Goal: Leave review/rating: Leave review/rating

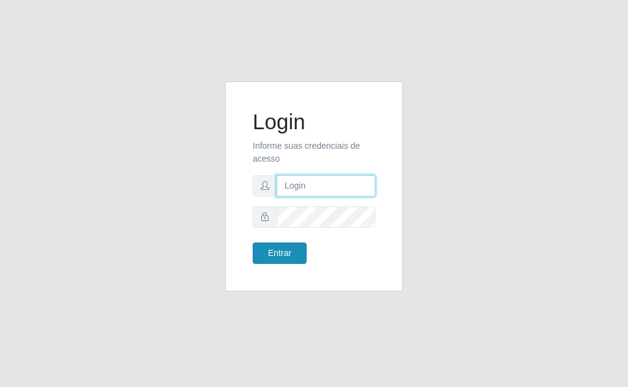
type input "priscilamarques1415@hotmail.com"
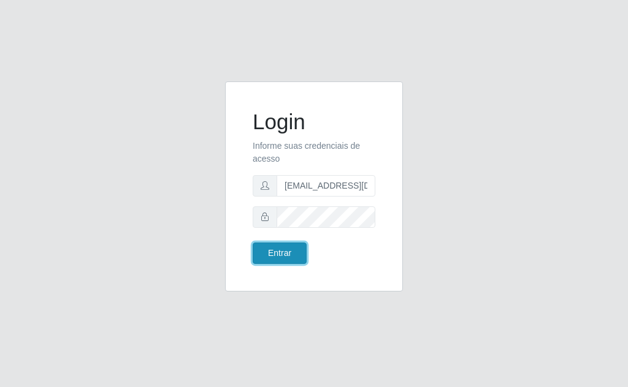
click at [293, 253] on button "Entrar" at bounding box center [280, 253] width 54 height 21
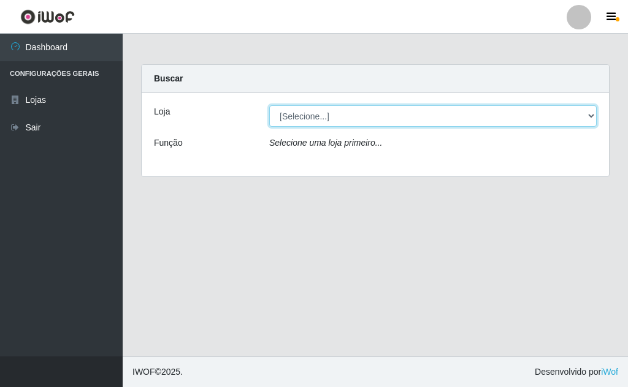
click at [566, 113] on select "[Selecione...] Rede Potiguar 1 - Macaíba" at bounding box center [432, 115] width 327 height 21
select select "100"
click at [269, 105] on select "[Selecione...] Rede Potiguar 1 - Macaíba" at bounding box center [432, 115] width 327 height 21
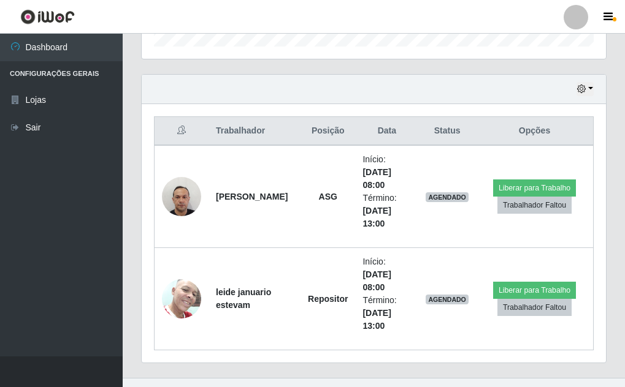
scroll to position [413, 0]
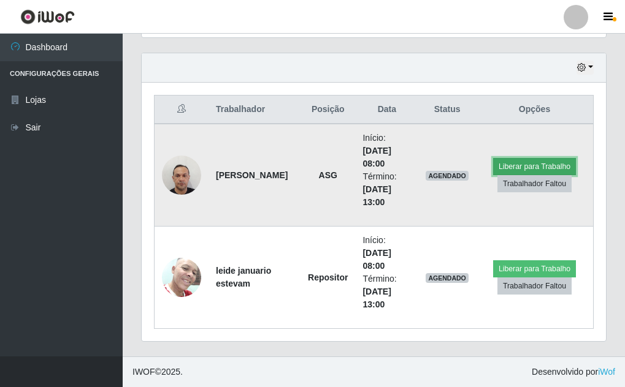
click at [522, 163] on button "Liberar para Trabalho" at bounding box center [534, 166] width 83 height 17
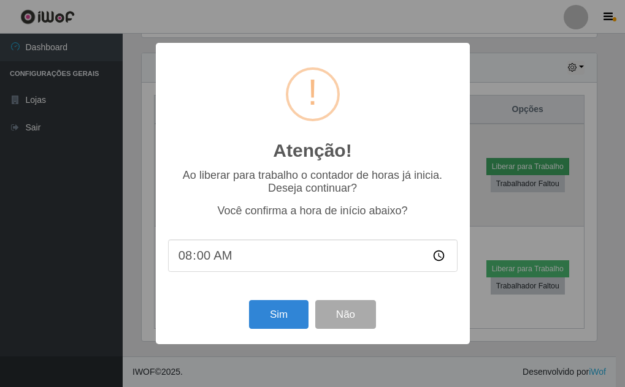
scroll to position [254, 458]
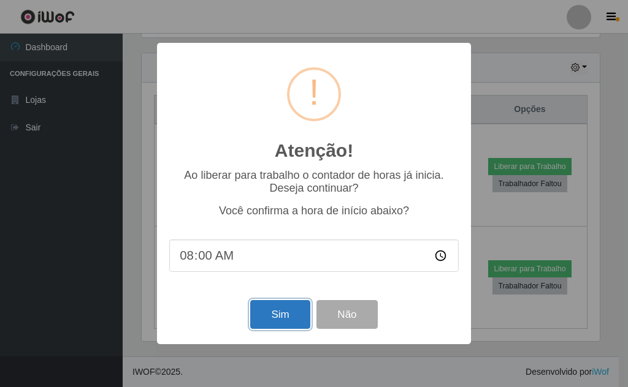
click at [272, 316] on button "Sim" at bounding box center [279, 314] width 59 height 29
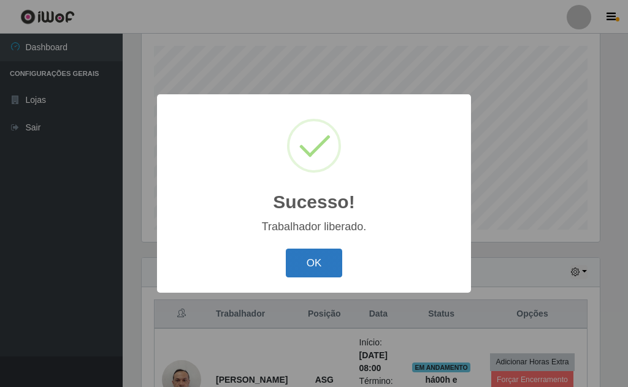
click at [314, 256] on button "OK" at bounding box center [314, 263] width 57 height 29
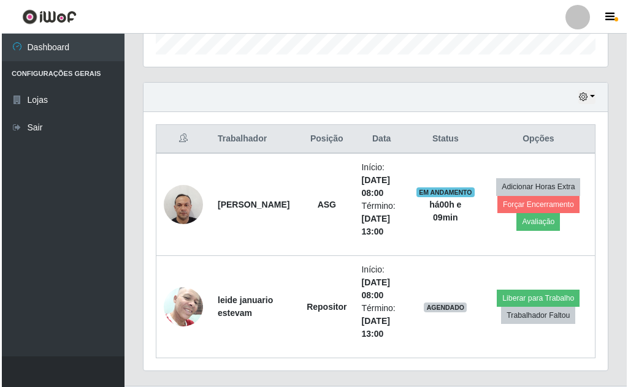
scroll to position [413, 0]
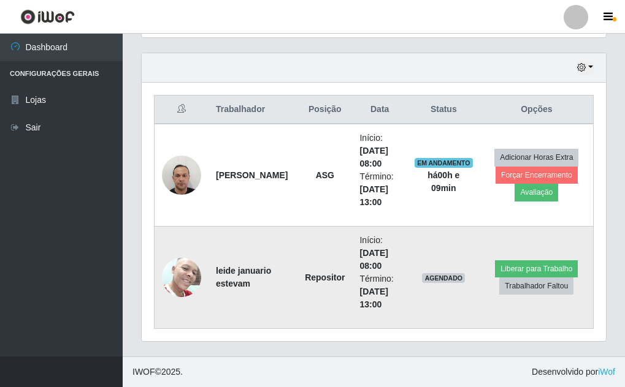
click at [191, 273] on img at bounding box center [181, 277] width 39 height 52
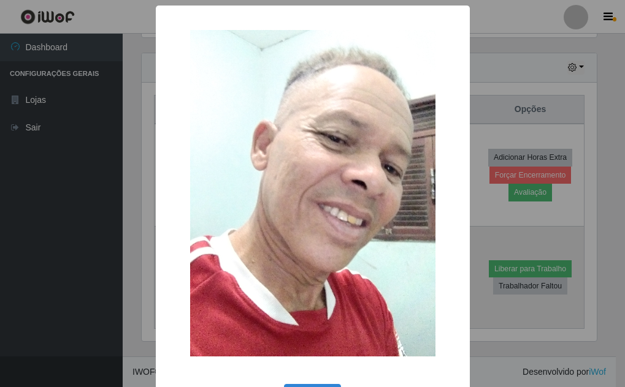
scroll to position [254, 458]
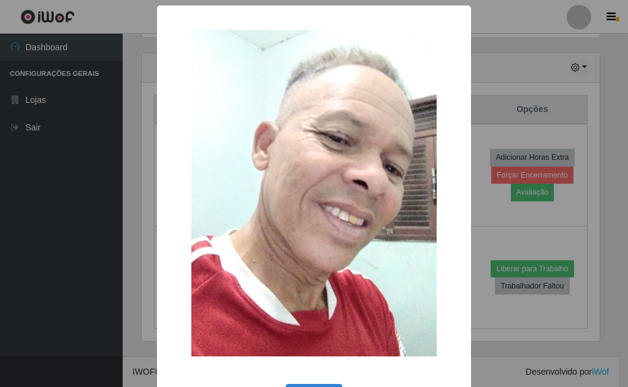
click at [564, 96] on div "× OK Cancel" at bounding box center [314, 193] width 628 height 387
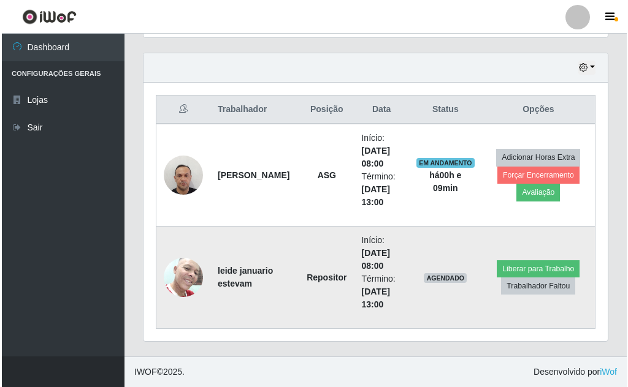
scroll to position [254, 464]
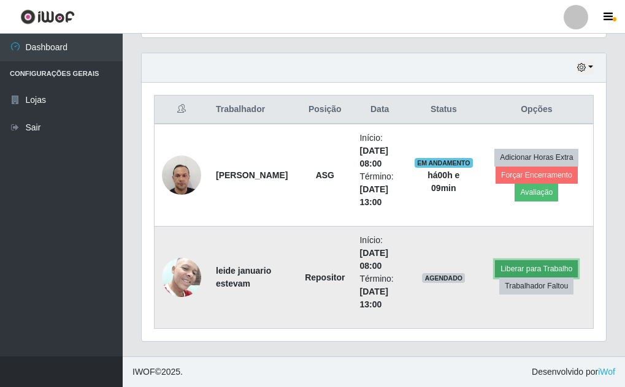
click at [519, 264] on button "Liberar para Trabalho" at bounding box center [536, 268] width 83 height 17
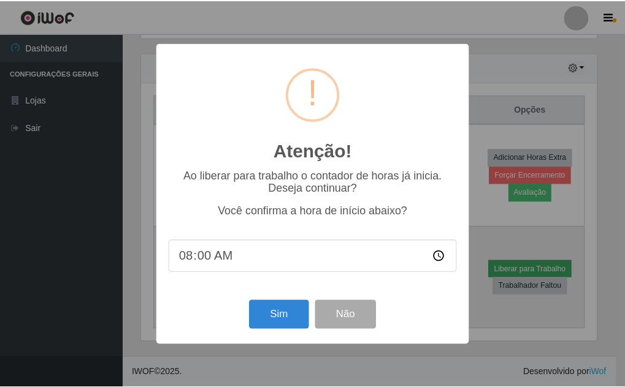
scroll to position [254, 458]
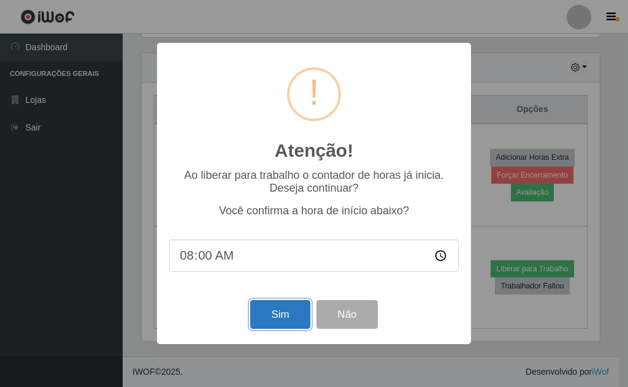
click at [276, 314] on button "Sim" at bounding box center [279, 314] width 59 height 29
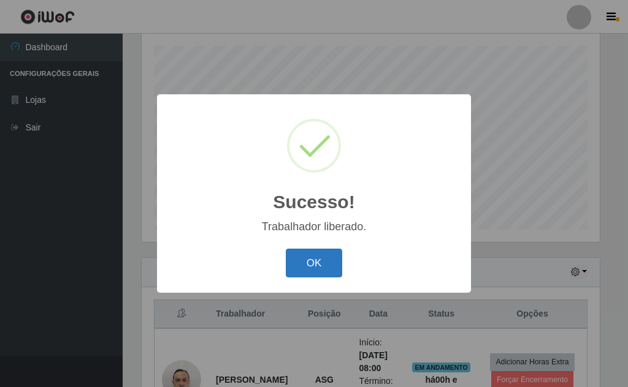
click at [312, 268] on button "OK" at bounding box center [314, 263] width 57 height 29
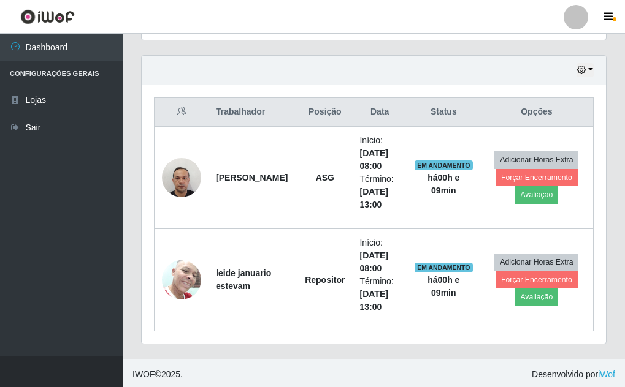
scroll to position [413, 0]
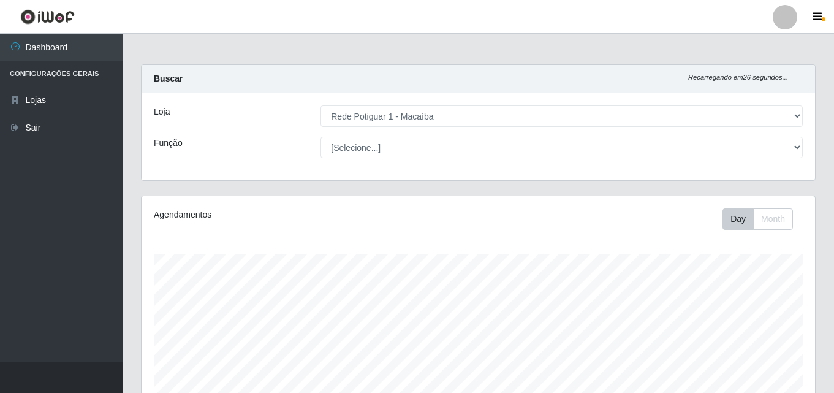
select select "100"
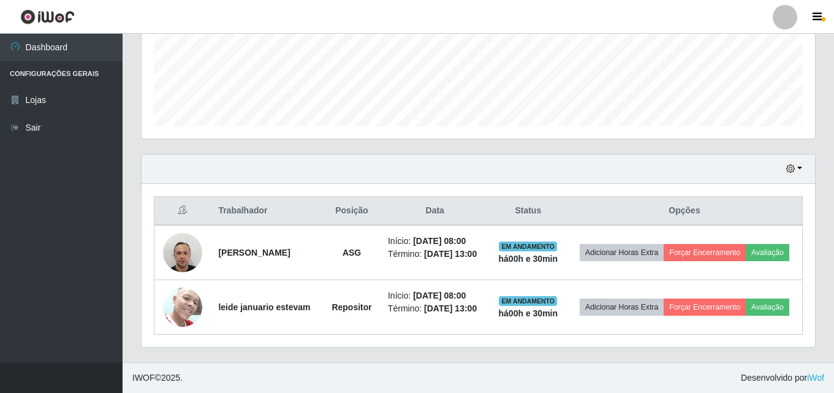
scroll to position [254, 674]
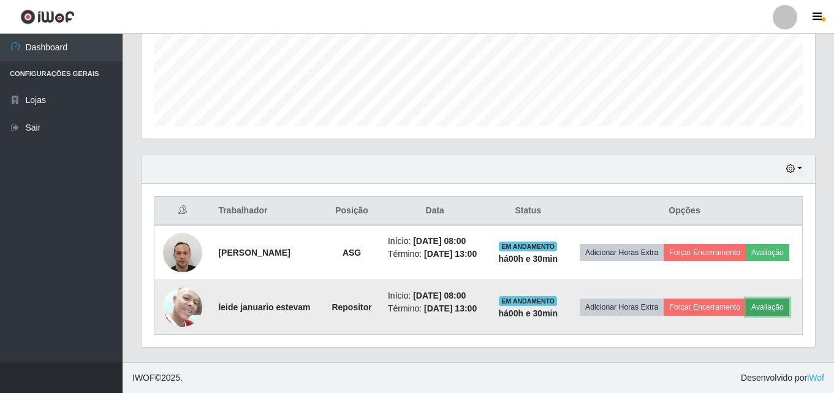
click at [746, 316] on button "Avaliação" at bounding box center [768, 306] width 44 height 17
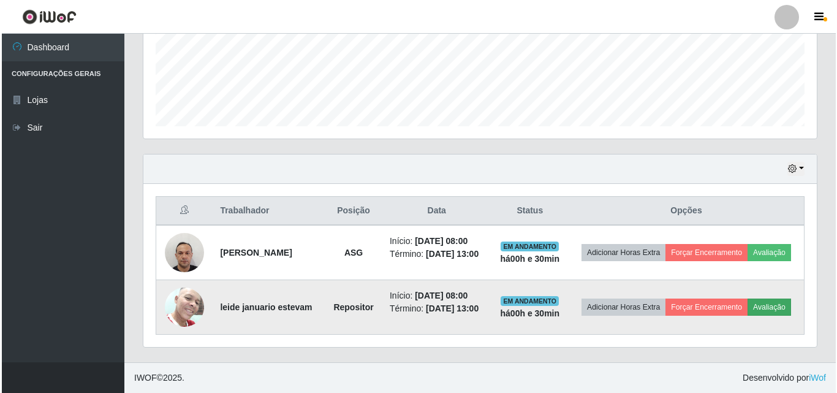
scroll to position [254, 667]
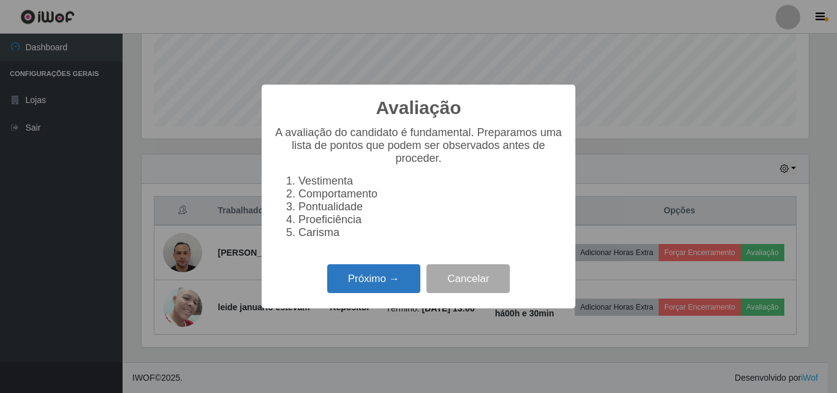
click at [375, 288] on button "Próximo →" at bounding box center [373, 278] width 93 height 29
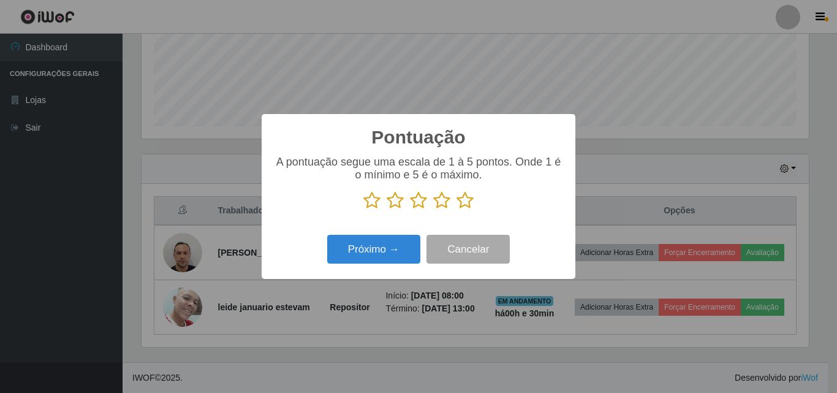
scroll to position [612649, 612236]
click at [398, 201] on icon at bounding box center [395, 200] width 17 height 18
click at [387, 210] on input "radio" at bounding box center [387, 210] width 0 height 0
click at [400, 251] on button "Próximo →" at bounding box center [373, 249] width 93 height 29
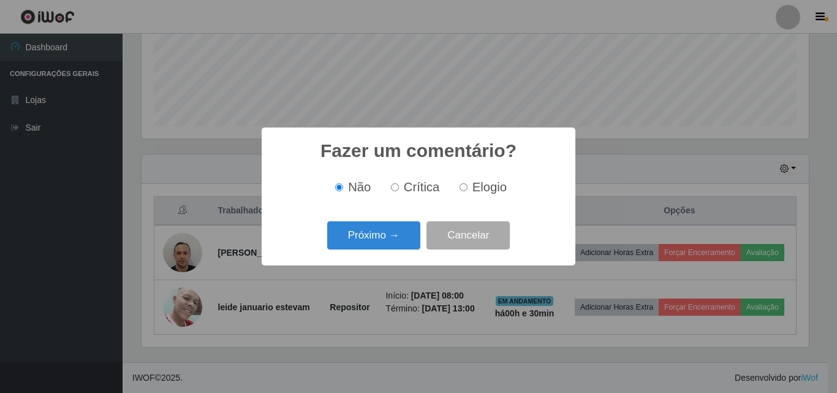
click at [397, 188] on input "Crítica" at bounding box center [395, 187] width 8 height 8
radio input "true"
click at [405, 241] on button "Próximo →" at bounding box center [373, 235] width 93 height 29
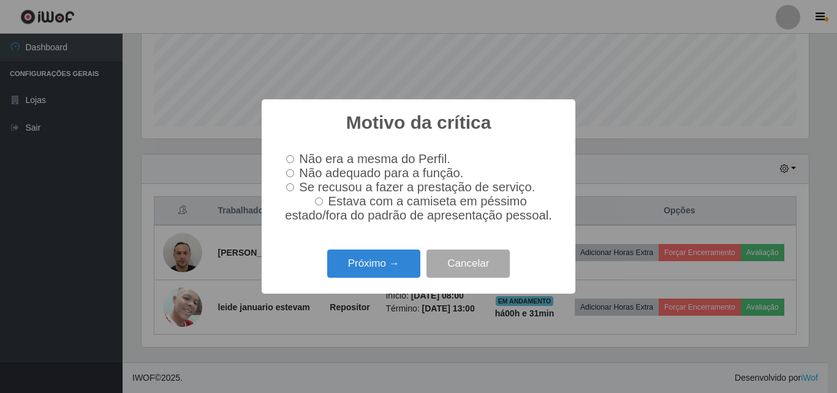
click at [292, 172] on input "Não adequado para a função." at bounding box center [290, 173] width 8 height 8
radio input "true"
click at [376, 275] on button "Próximo →" at bounding box center [373, 263] width 93 height 29
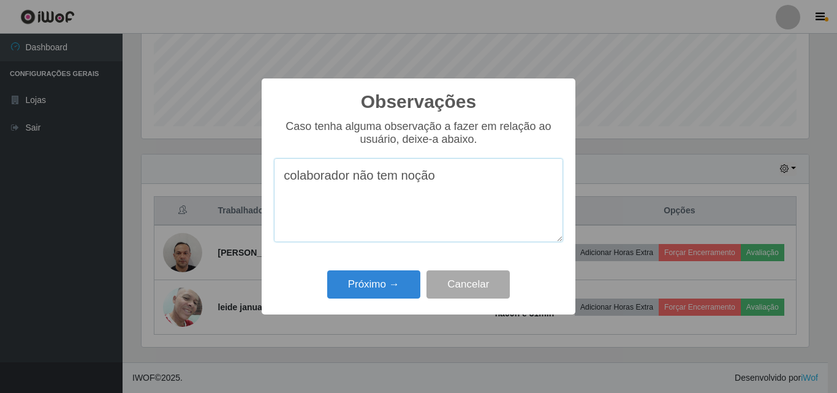
click at [290, 185] on textarea "colaborador não tem noção" at bounding box center [418, 200] width 289 height 84
click at [452, 182] on textarea "Colaborador não tem noção" at bounding box center [418, 200] width 289 height 84
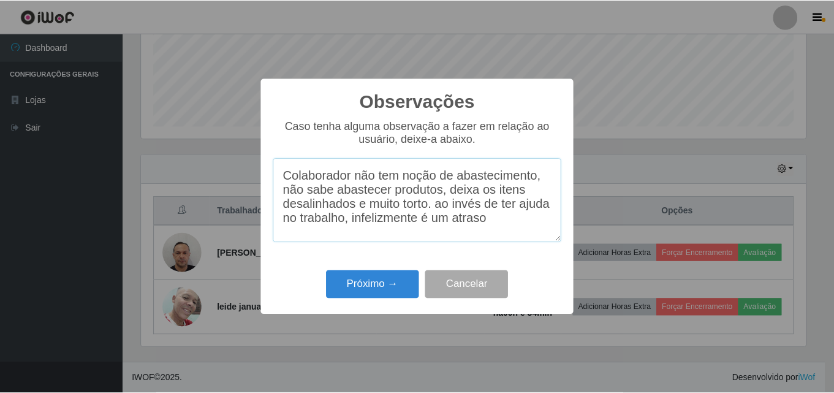
scroll to position [2, 0]
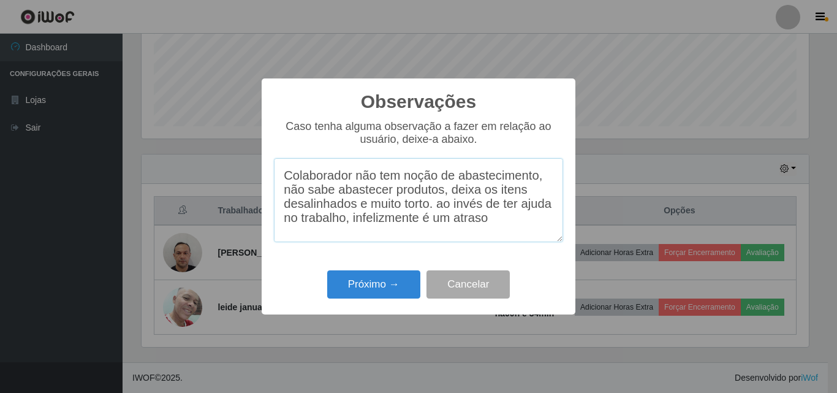
drag, startPoint x: 288, startPoint y: 177, endPoint x: 523, endPoint y: 241, distance: 243.6
click at [523, 241] on textarea "Colaborador não tem noção de abastecimento, não sabe abastecer produtos, deixa …" at bounding box center [418, 200] width 289 height 84
click at [306, 173] on textarea "Colaborador não tem noção de abastecimento, não sabe abastecer produtos, deixa …" at bounding box center [418, 200] width 289 height 84
drag, startPoint x: 284, startPoint y: 172, endPoint x: 544, endPoint y: 265, distance: 276.1
click at [544, 265] on div "Observações × Caso tenha alguma observação a fazer em relação ao usuário, deixe…" at bounding box center [419, 196] width 314 height 236
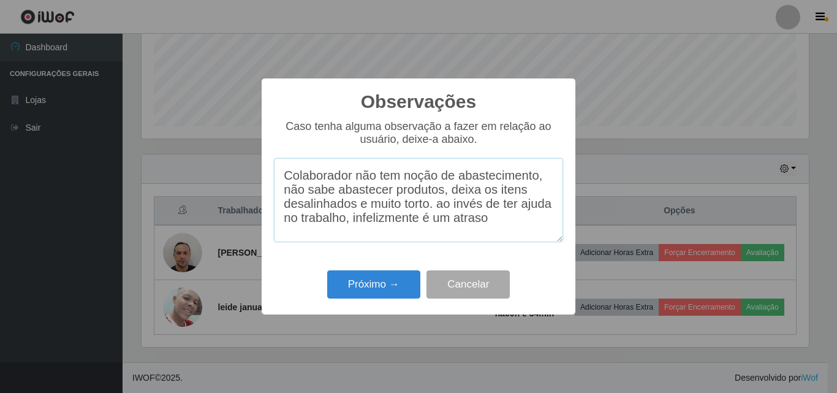
type textarea "Colaborador não tem noção de abastecimento, não sabe abastecer produtos, deixa …"
click at [488, 289] on button "Cancelar" at bounding box center [468, 284] width 83 height 29
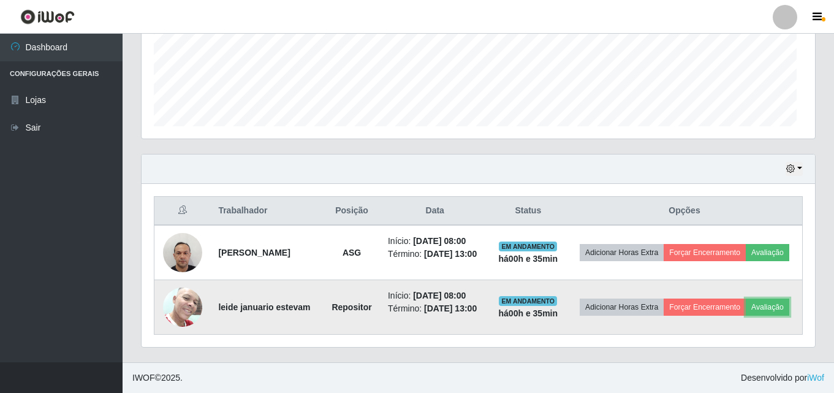
scroll to position [254, 674]
